Goal: Navigation & Orientation: Find specific page/section

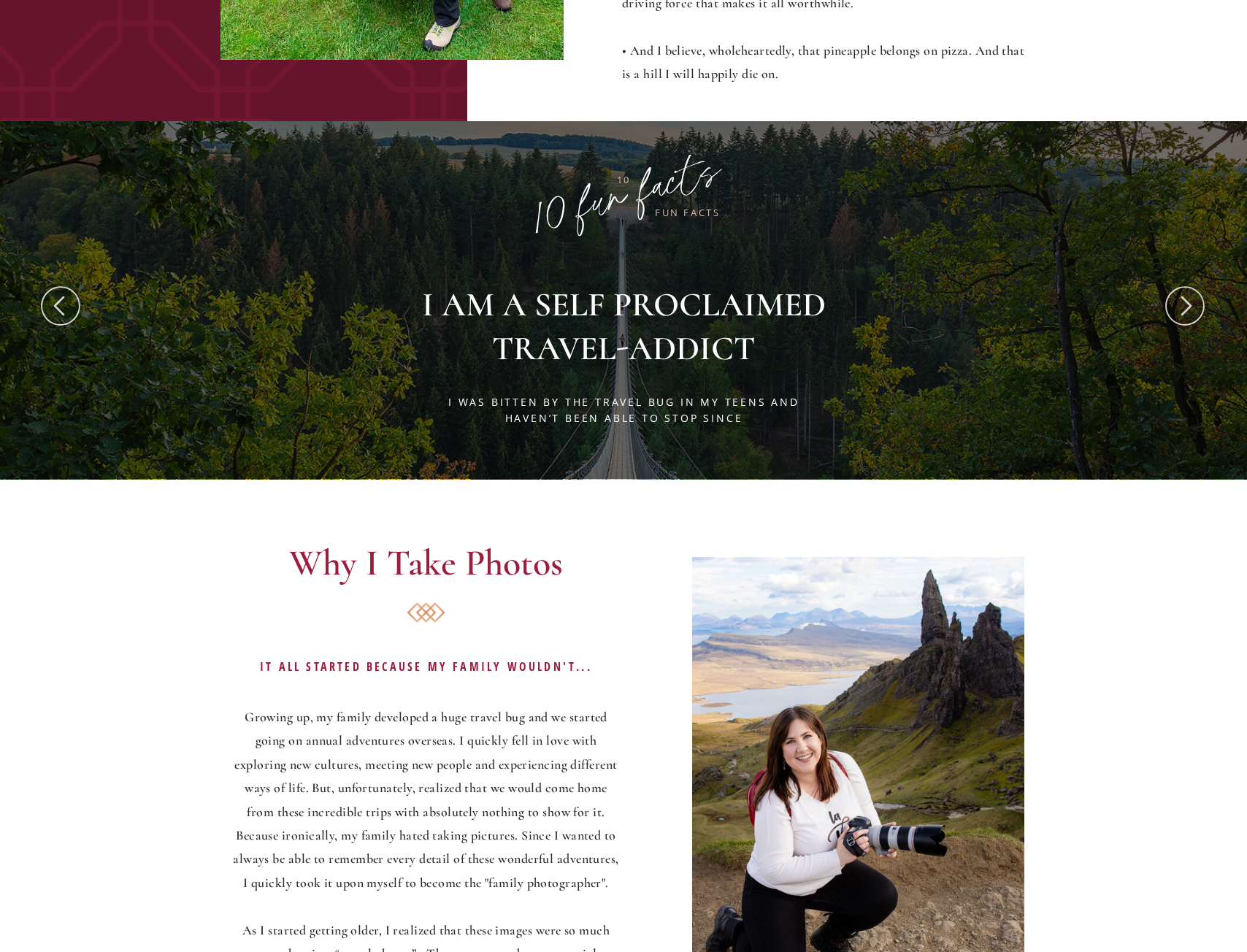
scroll to position [1972, 0]
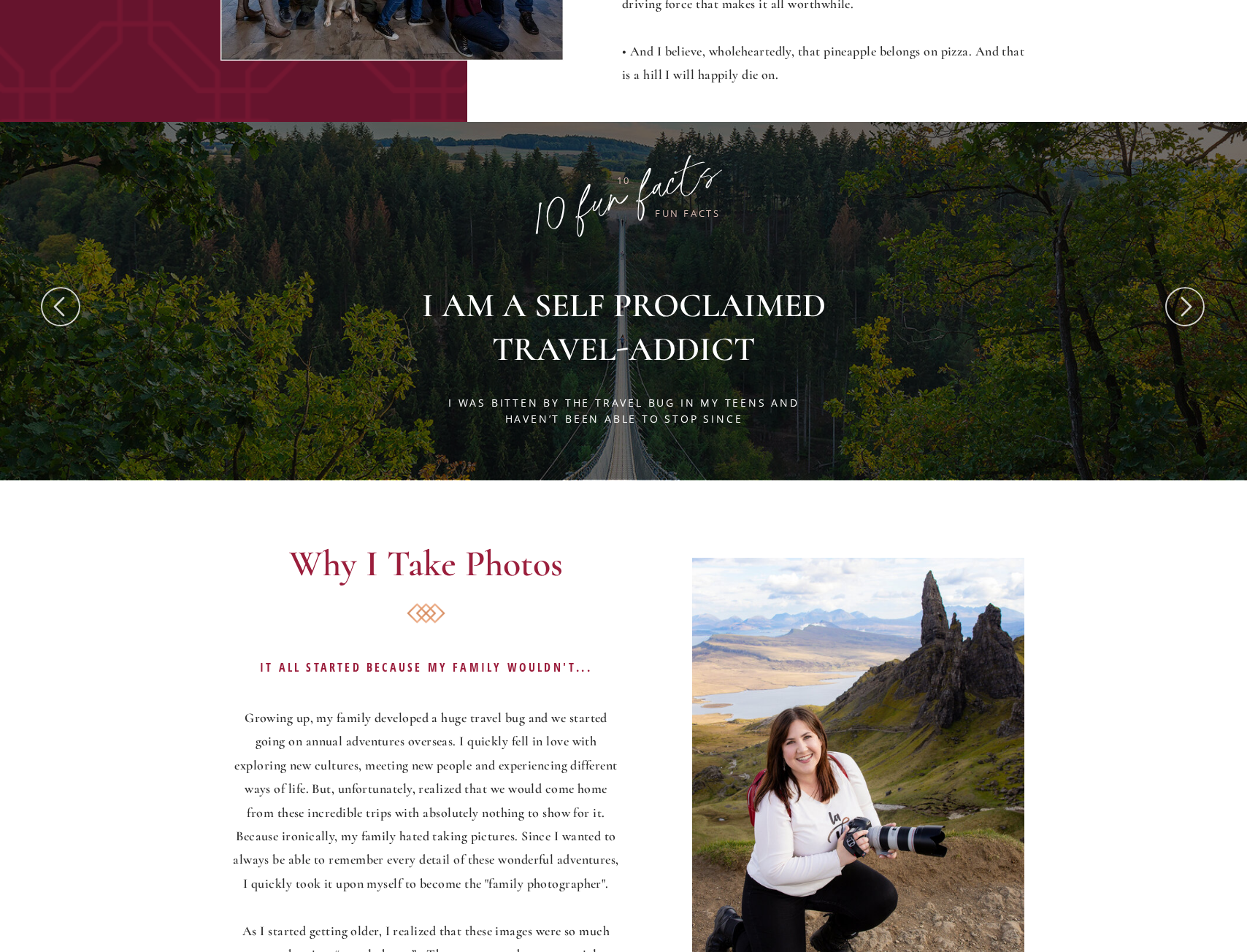
click at [1188, 310] on icon at bounding box center [1187, 307] width 11 height 20
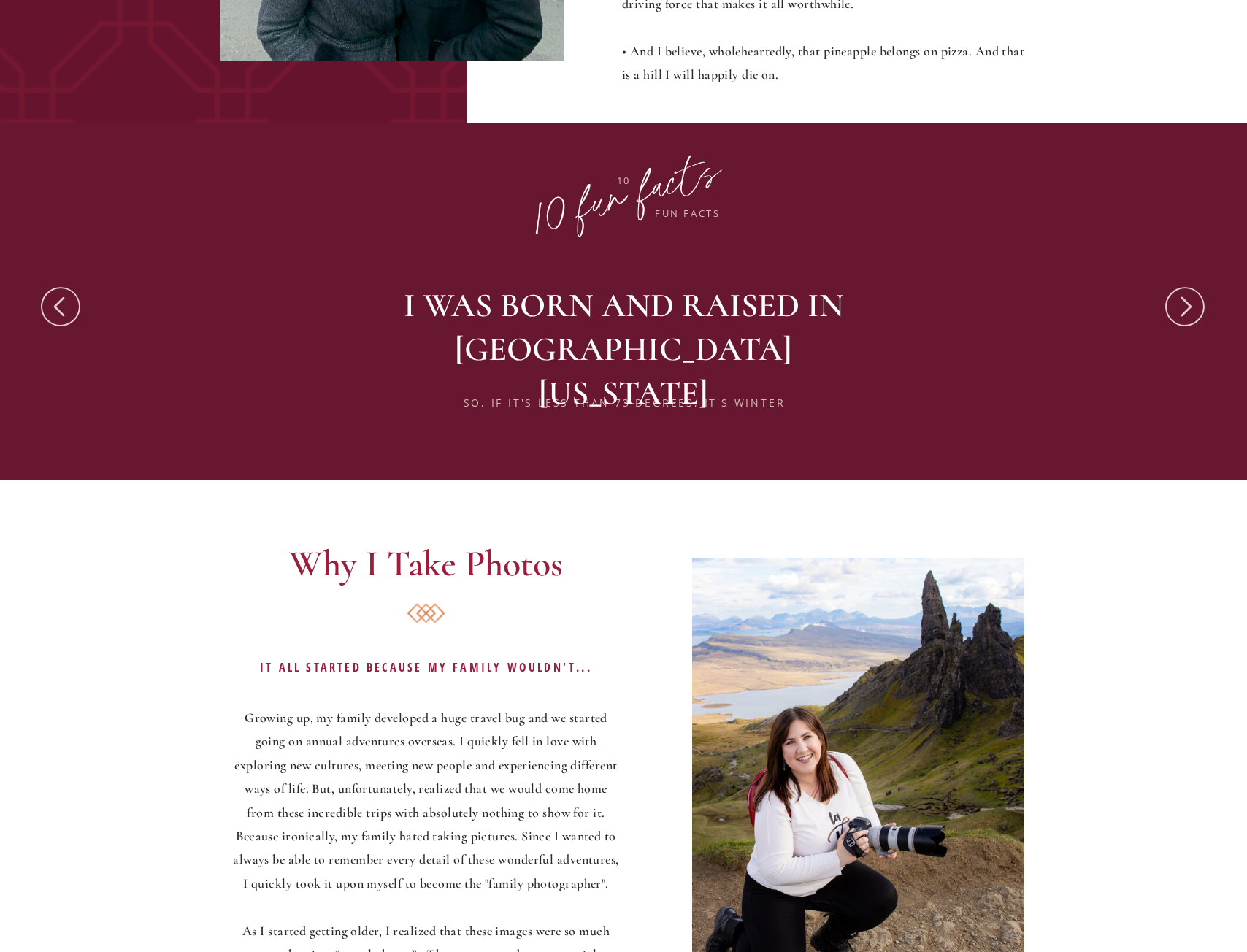
click at [1188, 310] on icon at bounding box center [1187, 307] width 11 height 20
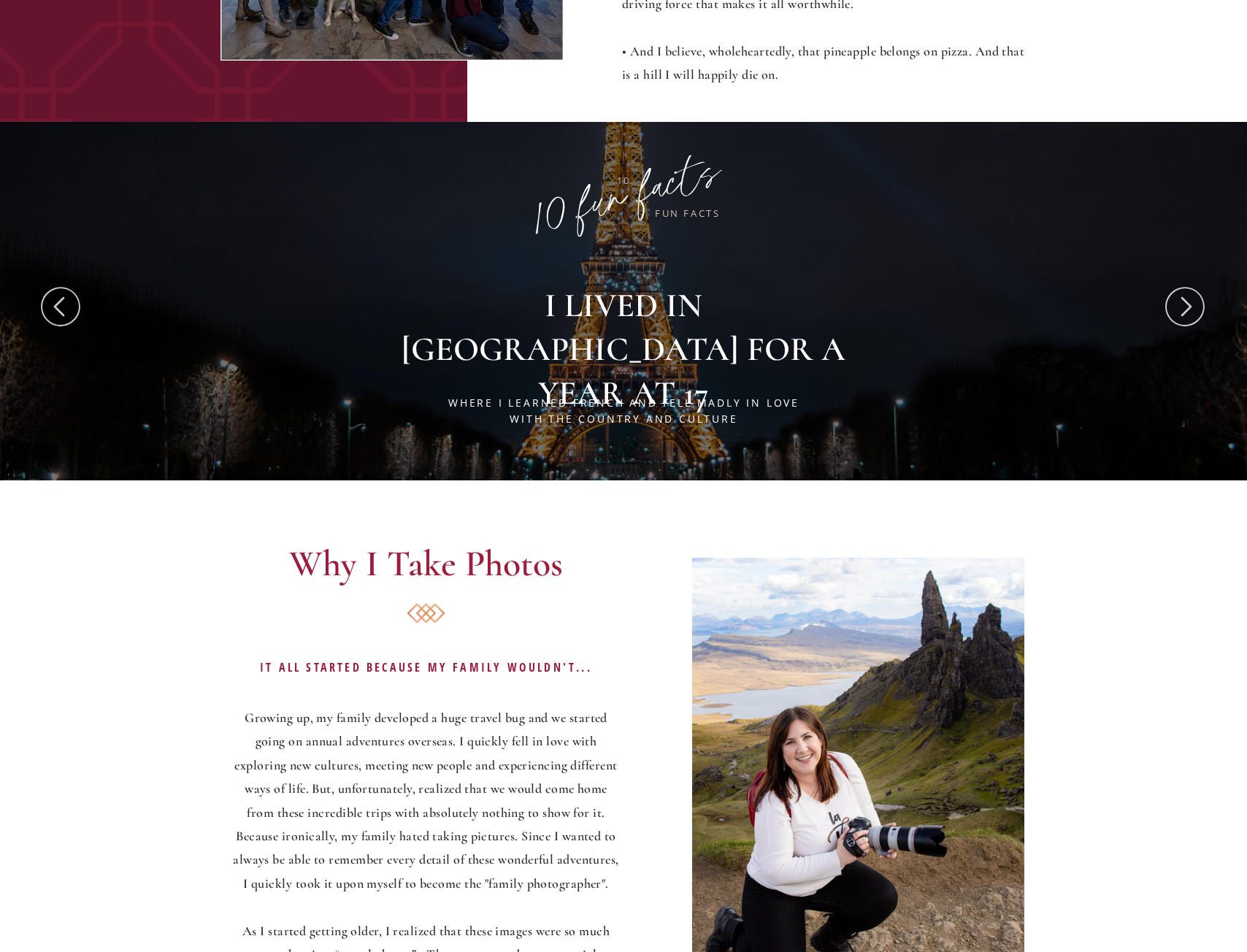
click at [1192, 310] on icon at bounding box center [1185, 307] width 50 height 47
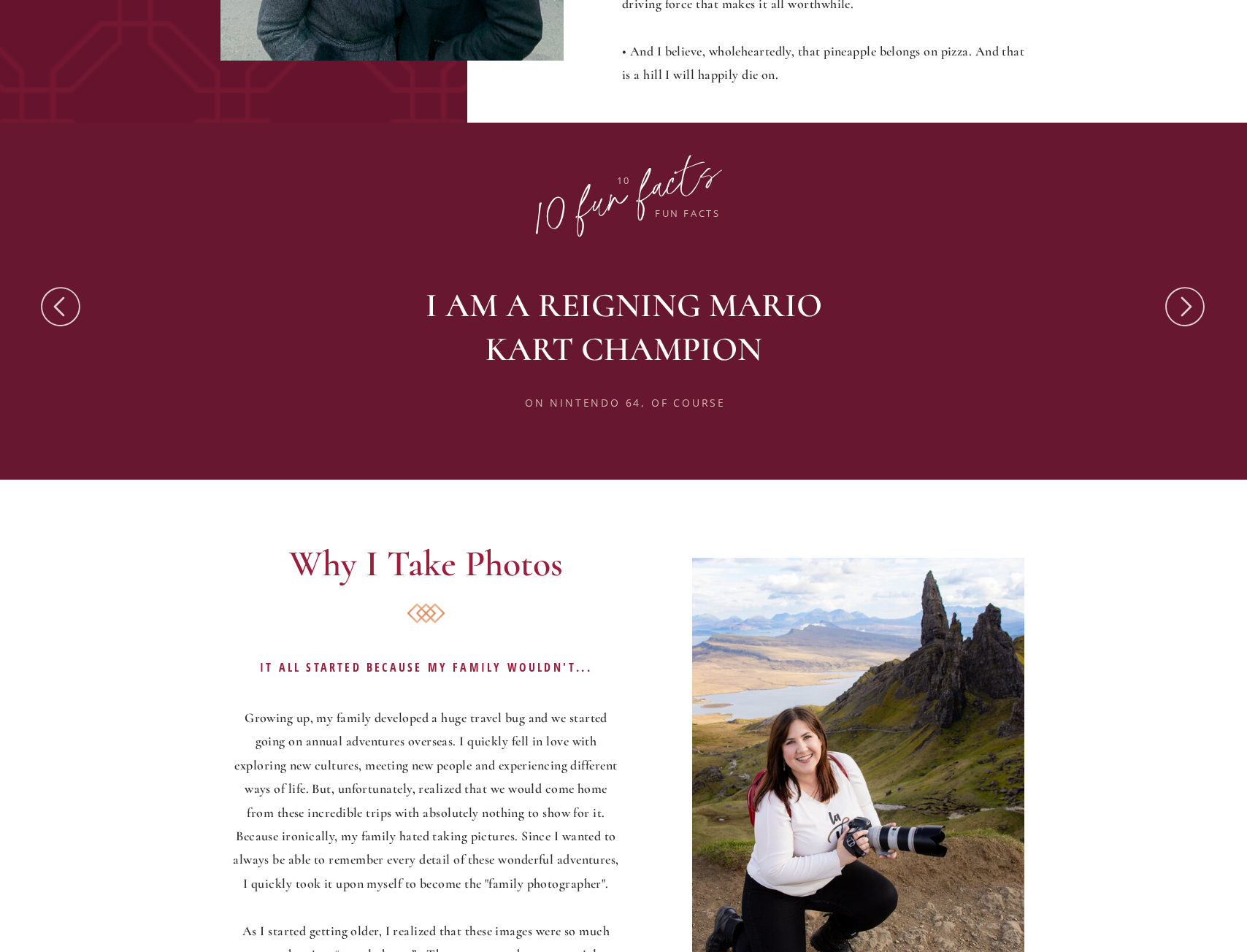
click at [1192, 310] on icon at bounding box center [1185, 307] width 50 height 47
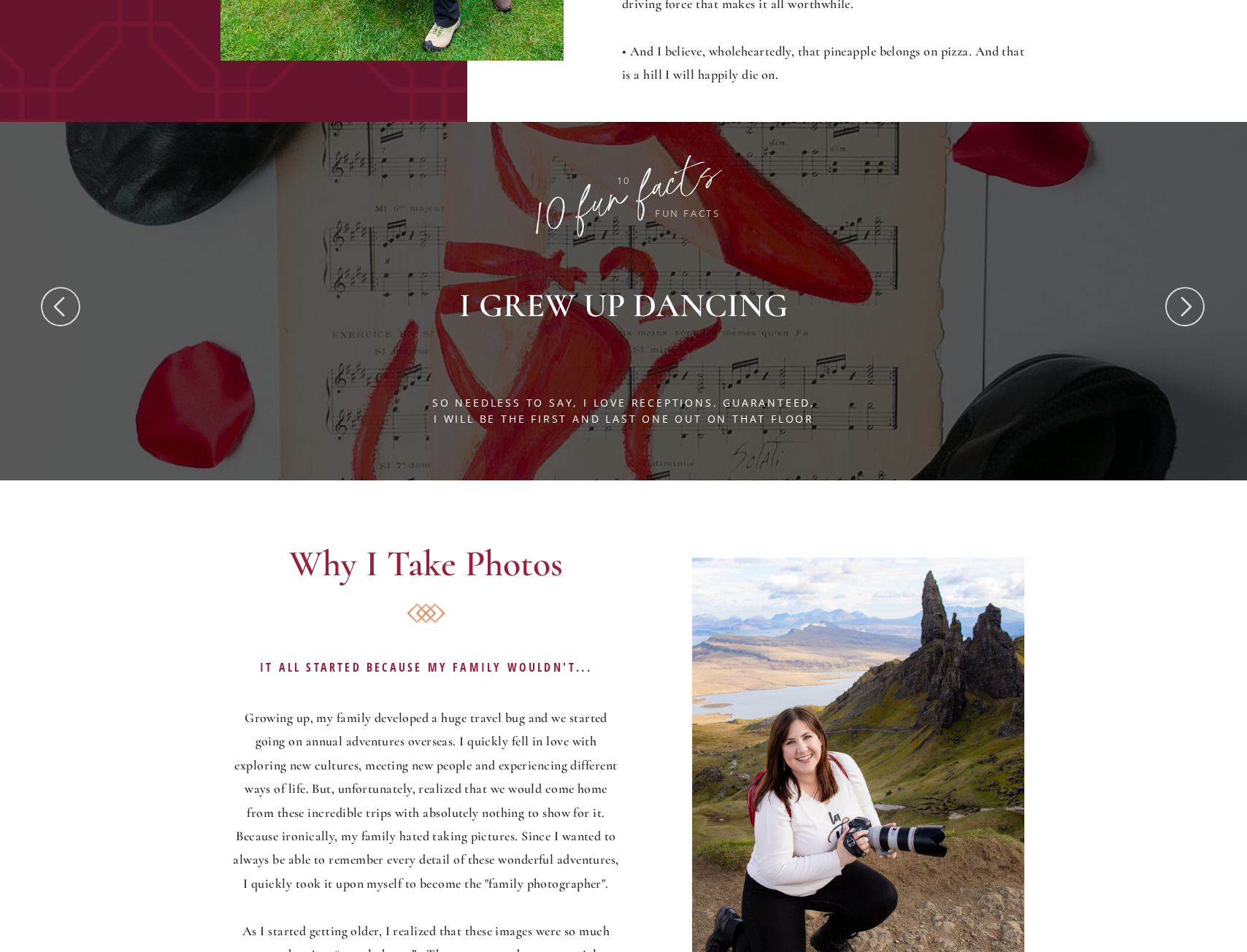
click at [1194, 310] on icon at bounding box center [1185, 307] width 50 height 47
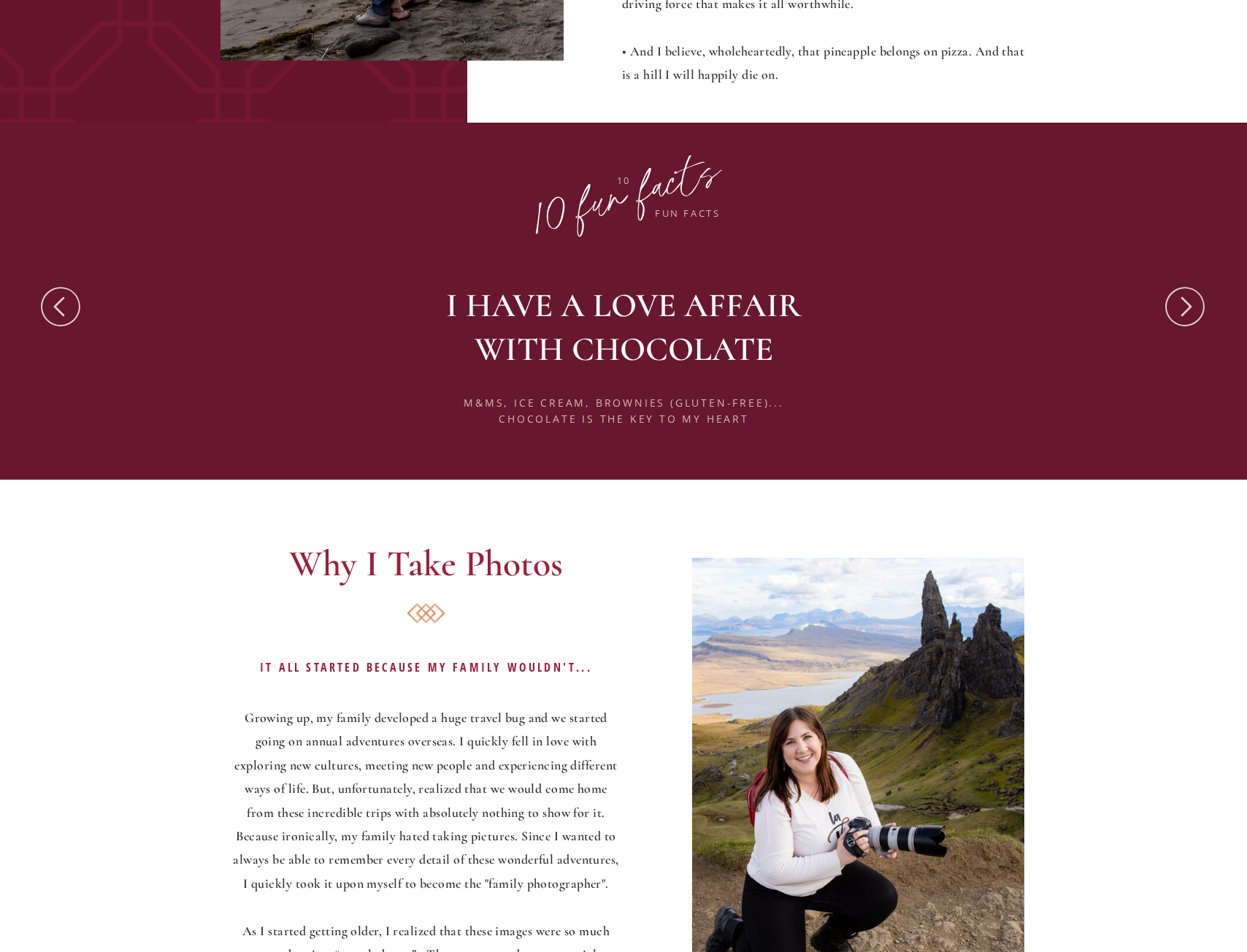
click at [1194, 309] on icon at bounding box center [1185, 307] width 50 height 47
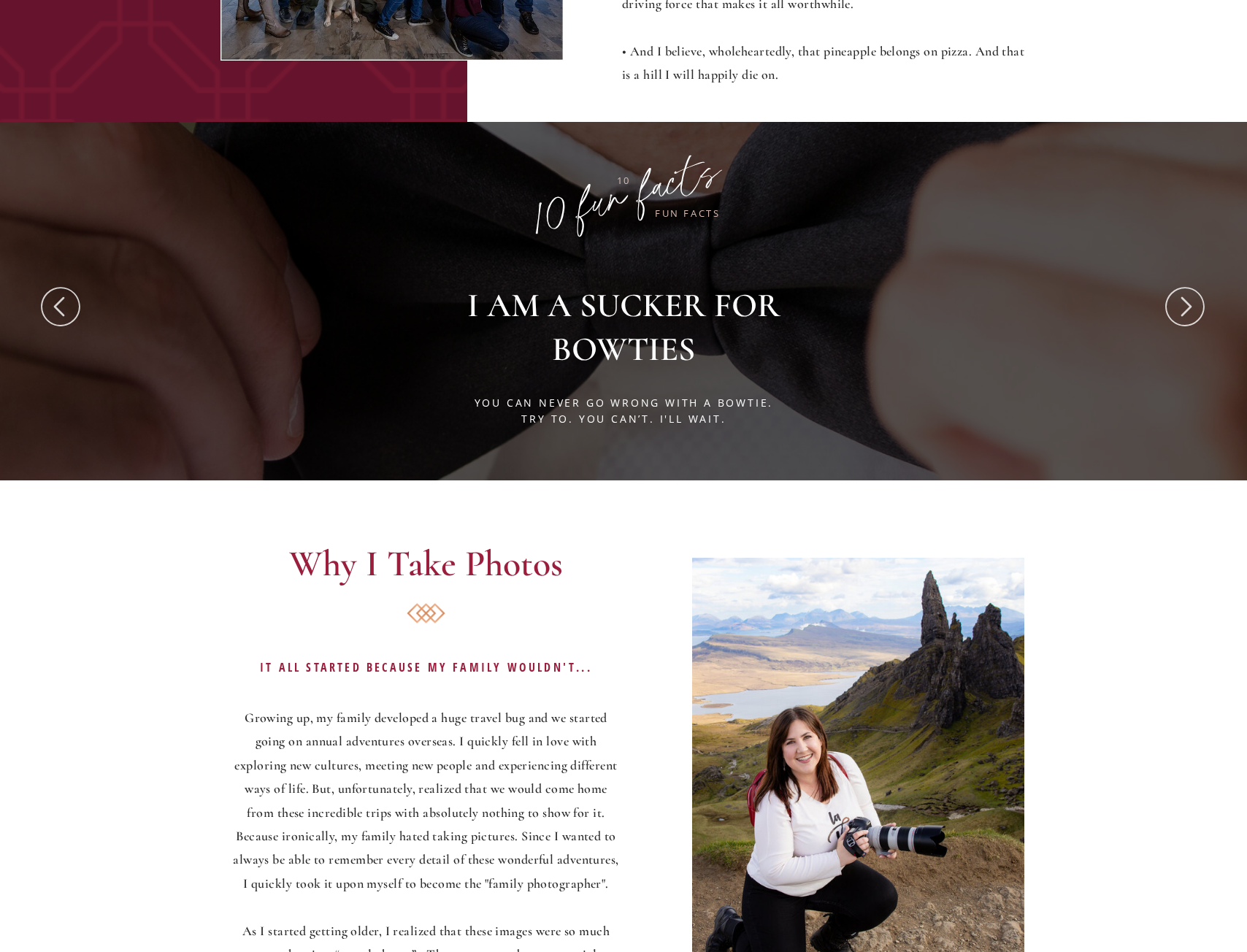
click at [1194, 309] on icon at bounding box center [1185, 307] width 50 height 47
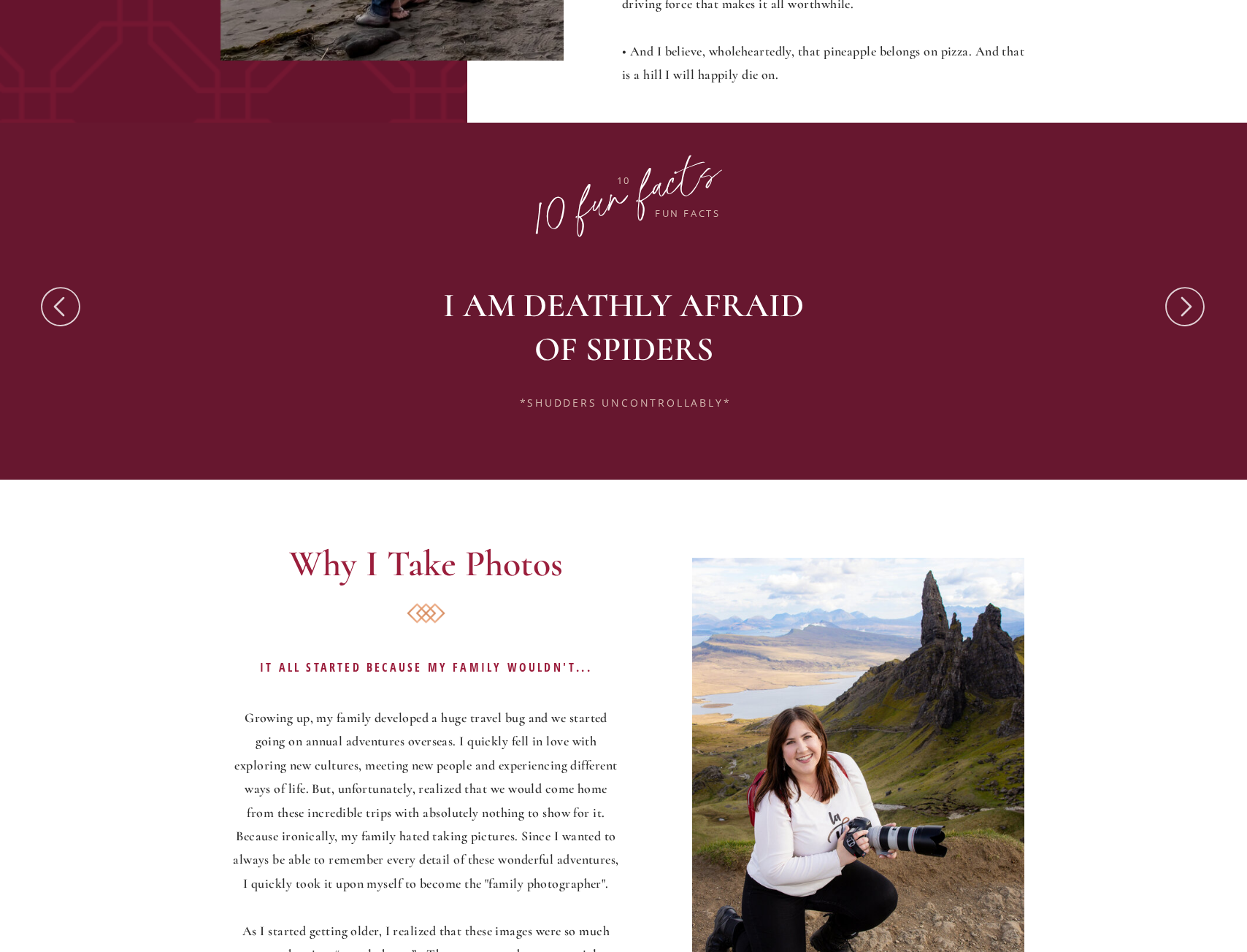
click at [1194, 309] on icon at bounding box center [1185, 307] width 50 height 47
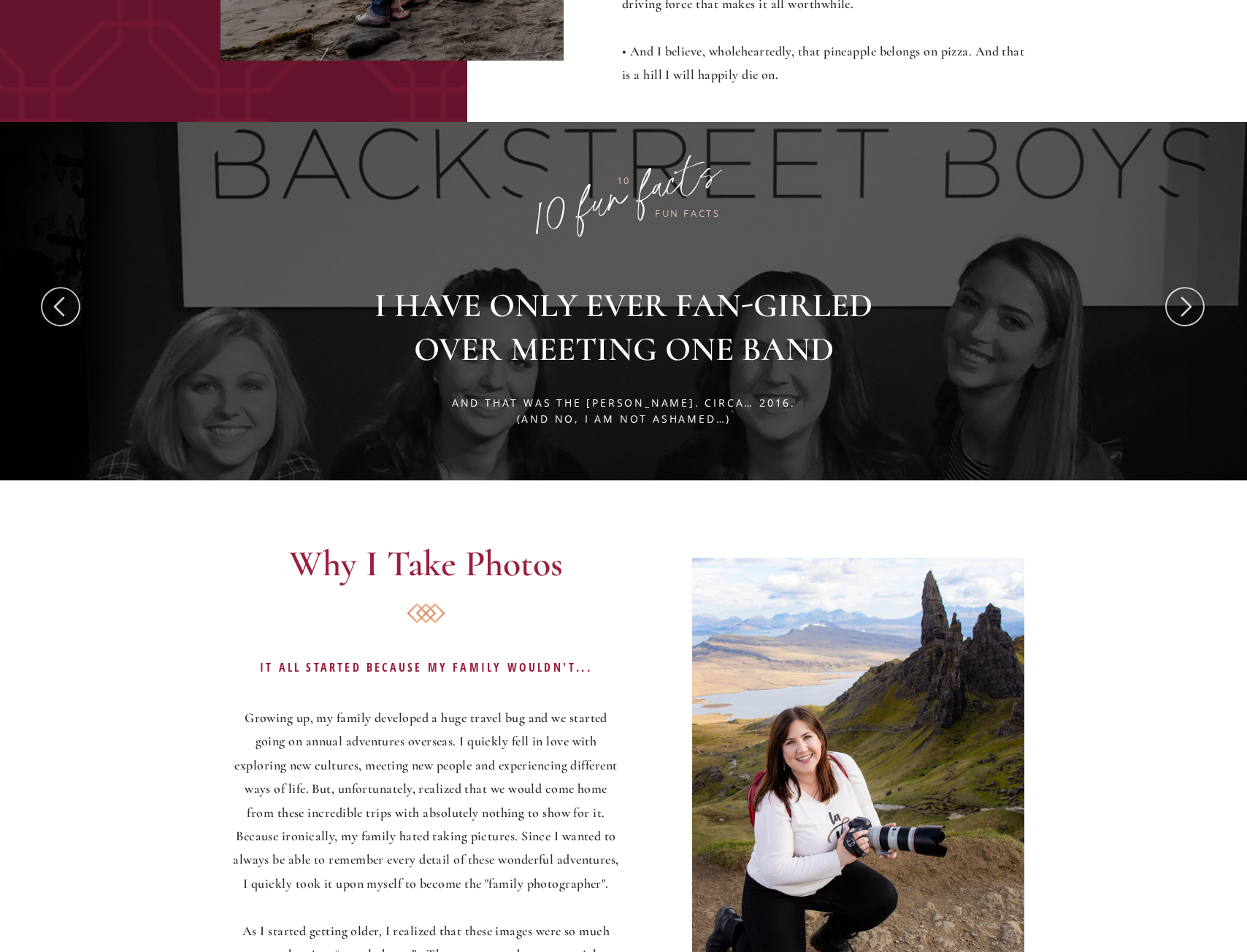
click at [1195, 309] on icon at bounding box center [1185, 307] width 50 height 47
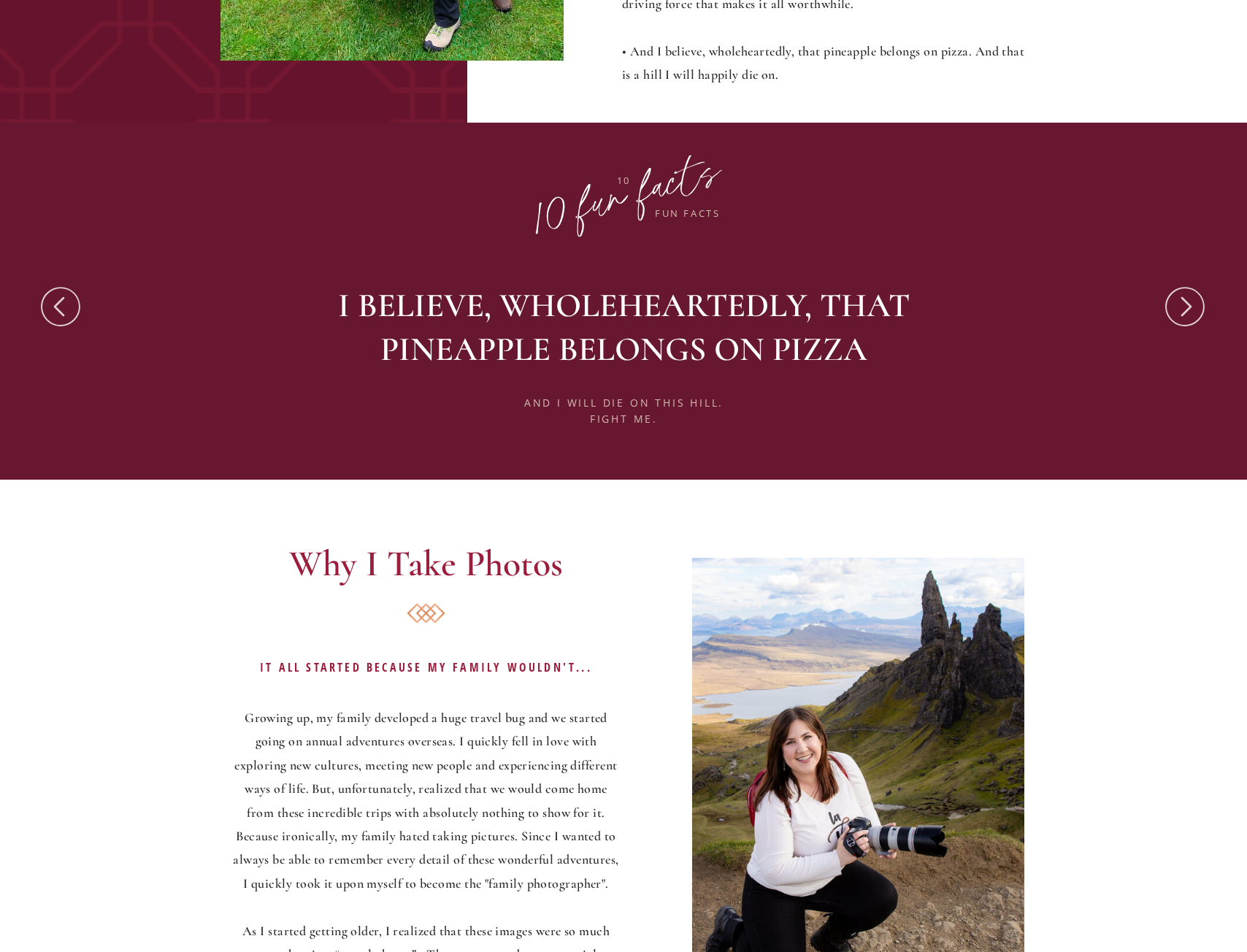
click at [1196, 309] on icon at bounding box center [1185, 307] width 50 height 47
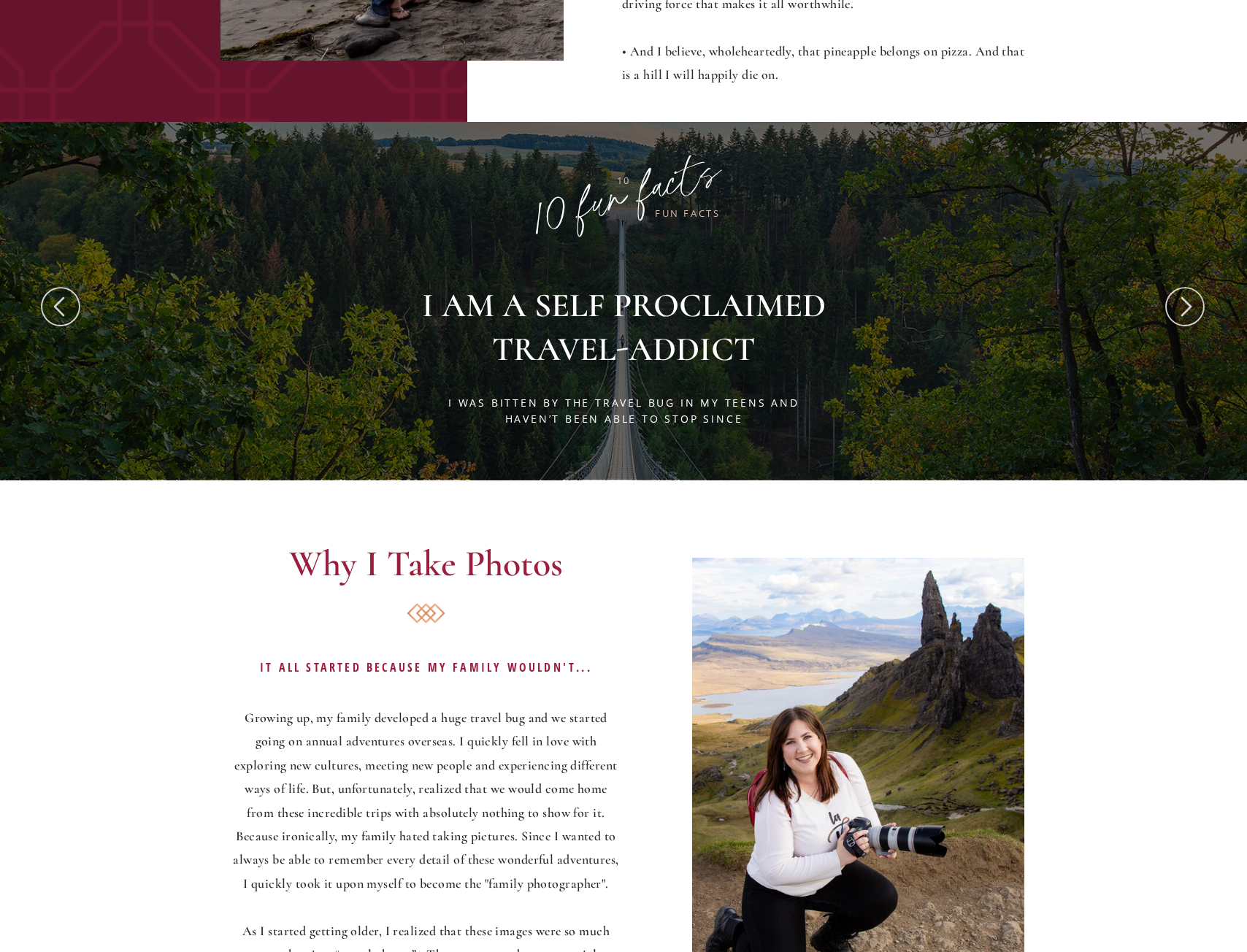
click at [1198, 308] on icon at bounding box center [1185, 307] width 50 height 47
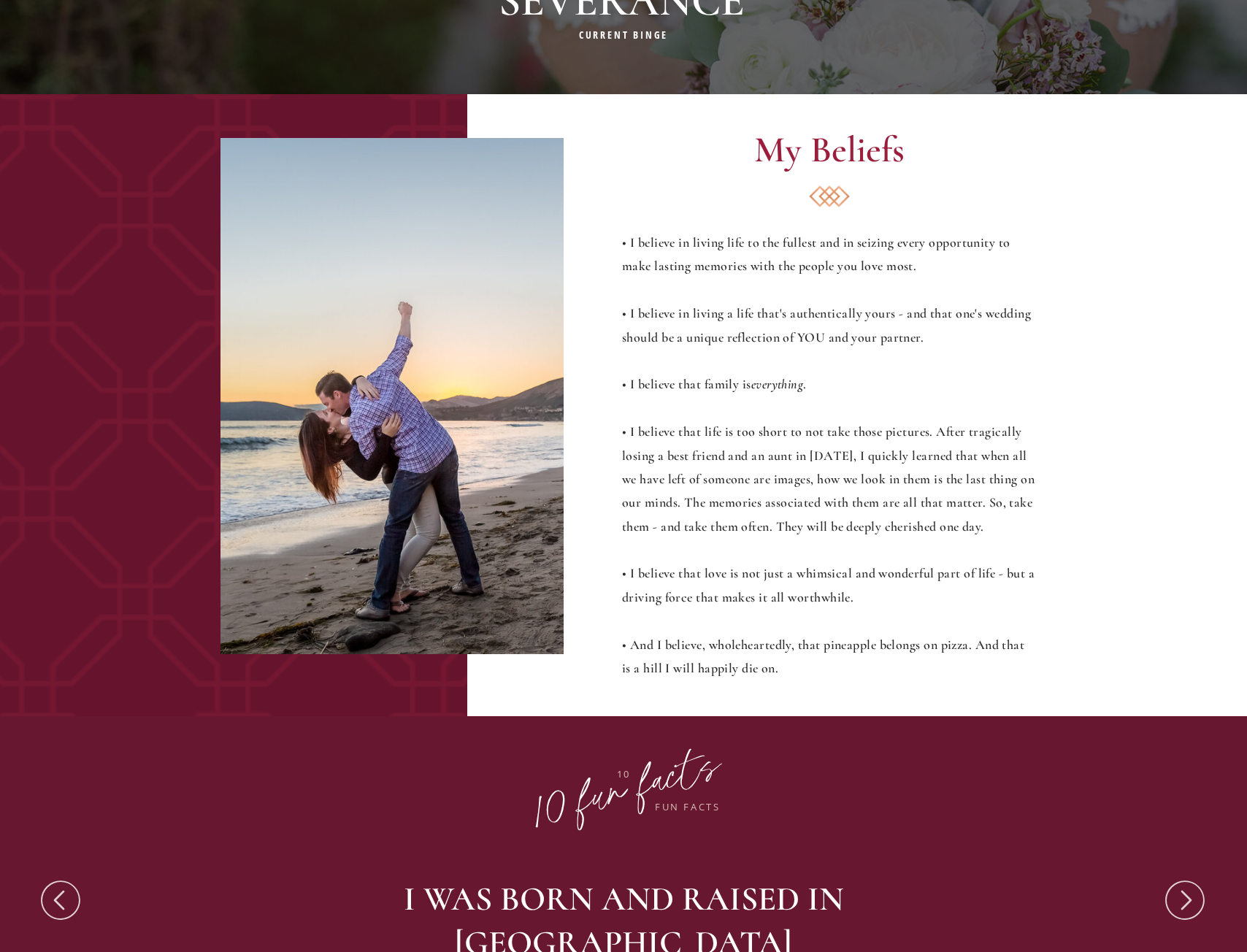
scroll to position [1096, 0]
